Goal: Book appointment/travel/reservation

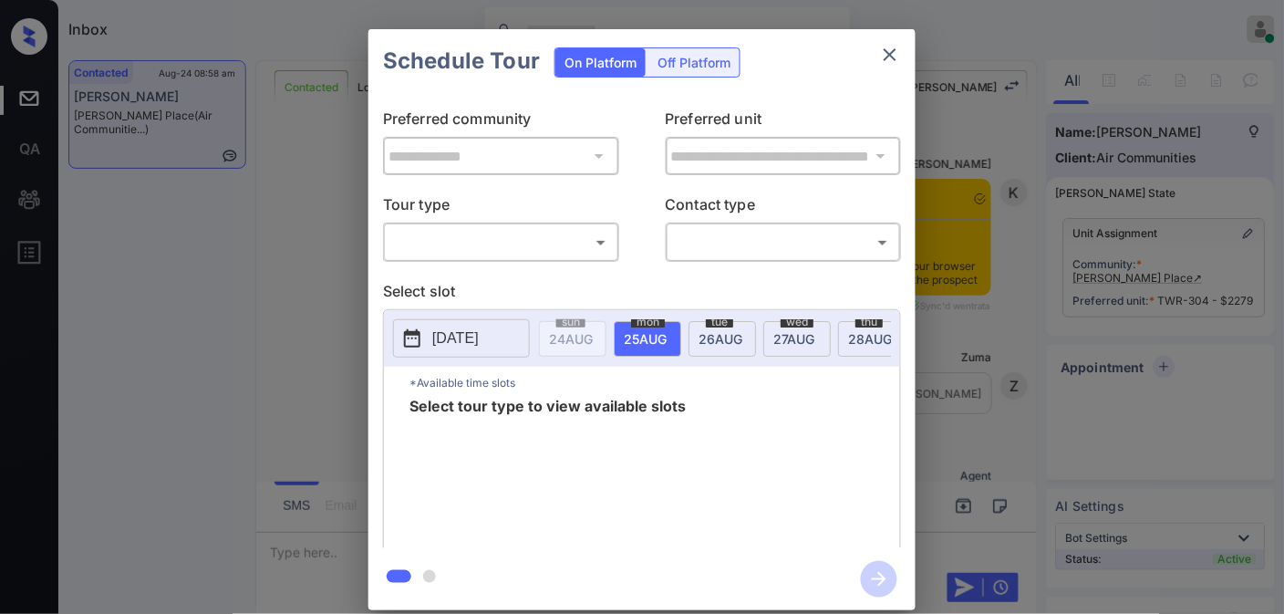
scroll to position [1527, 0]
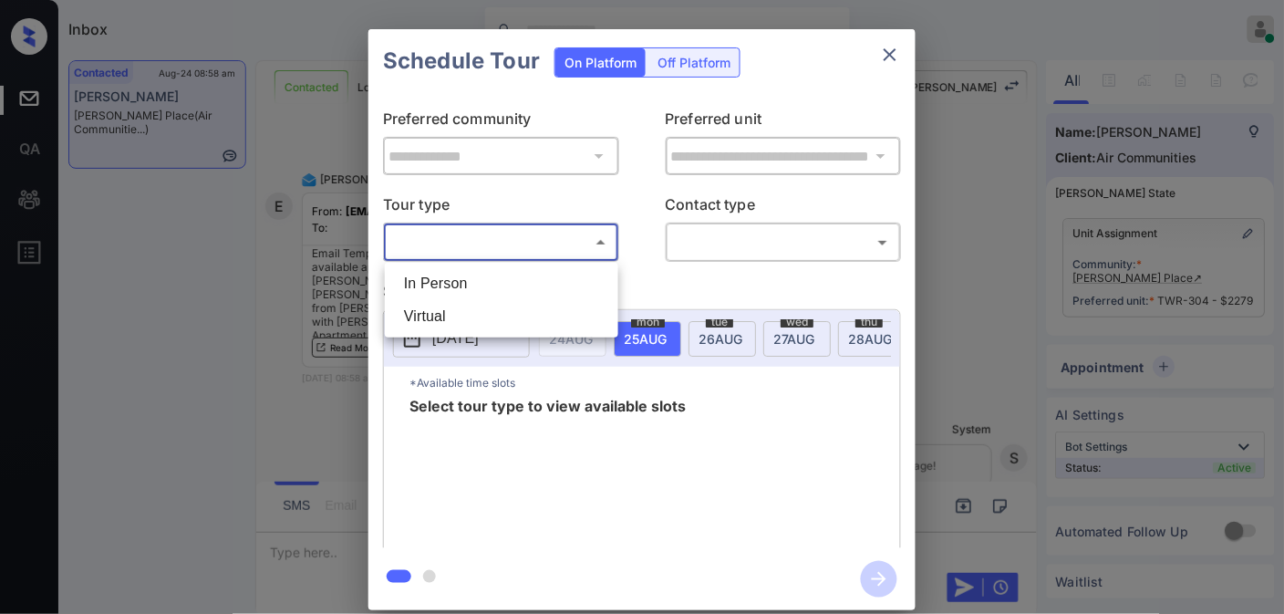
click at [586, 237] on body "Inbox Samantha Soliven Online Set yourself offline Set yourself on break Profil…" at bounding box center [642, 307] width 1284 height 614
click at [551, 301] on li "Virtual" at bounding box center [501, 316] width 224 height 33
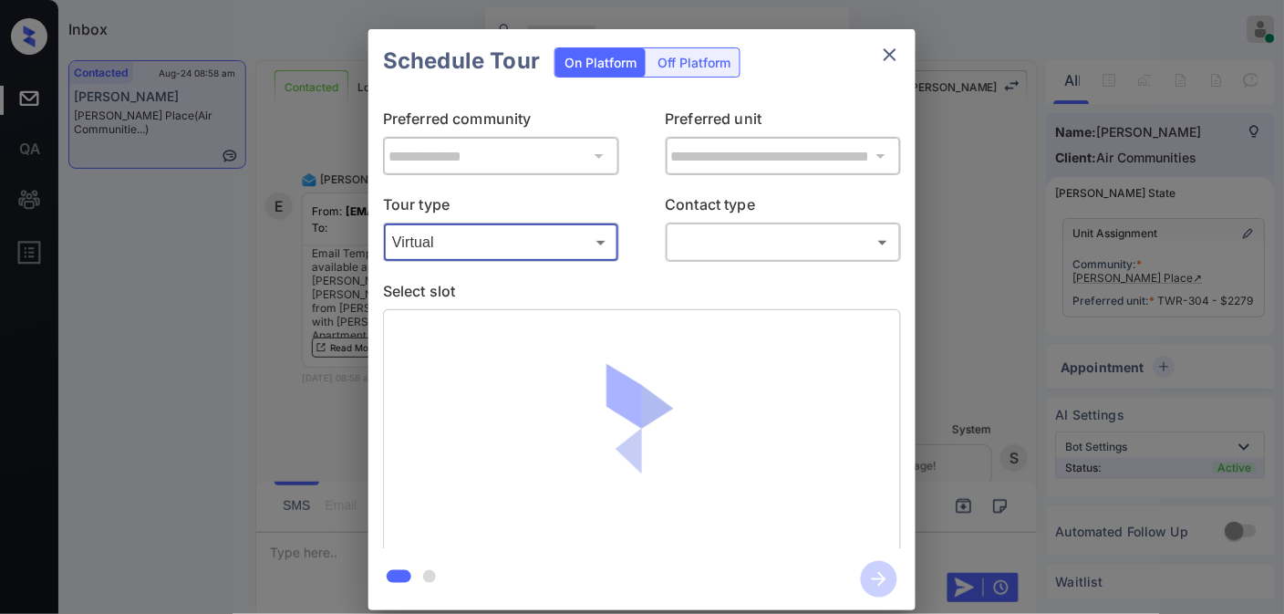
click at [543, 255] on body "Inbox Samantha Soliven Online Set yourself offline Set yourself on break Profil…" at bounding box center [642, 307] width 1284 height 614
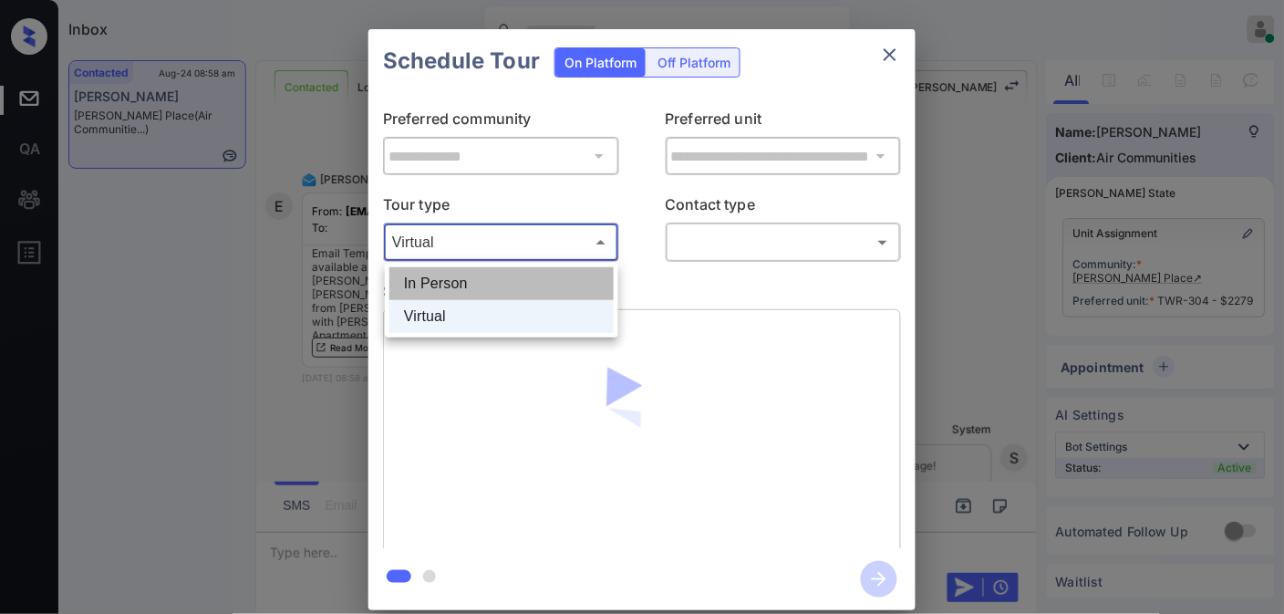
click at [545, 283] on li "In Person" at bounding box center [501, 283] width 224 height 33
type input "********"
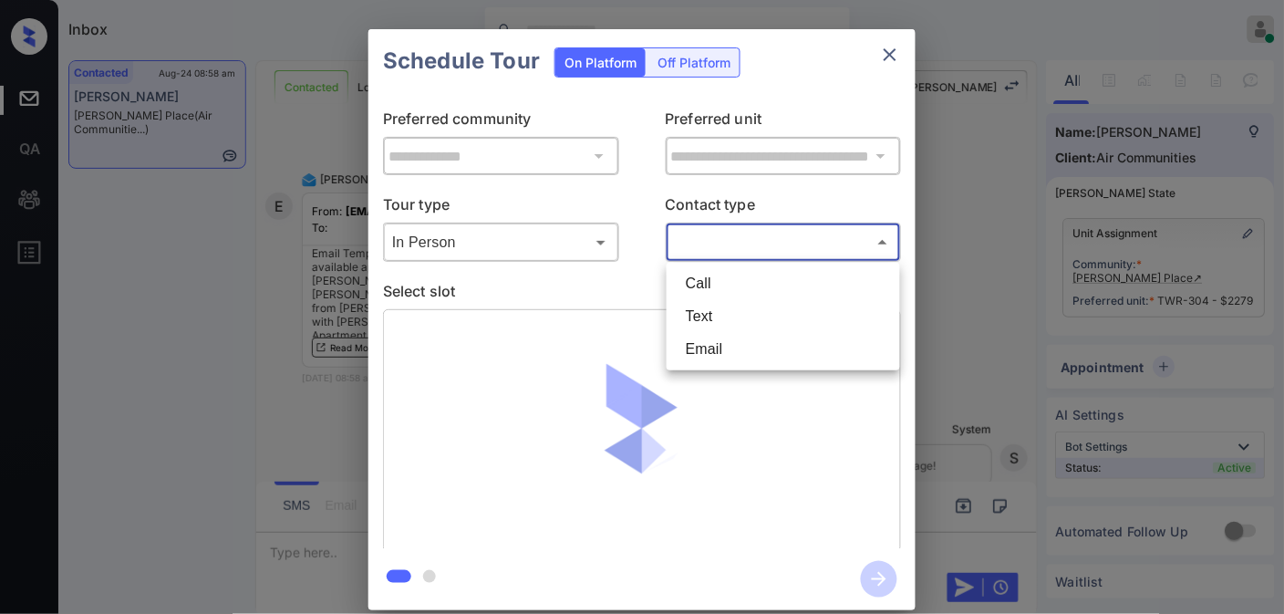
click at [711, 244] on body "Inbox Samantha Soliven Online Set yourself offline Set yourself on break Profil…" at bounding box center [642, 307] width 1284 height 614
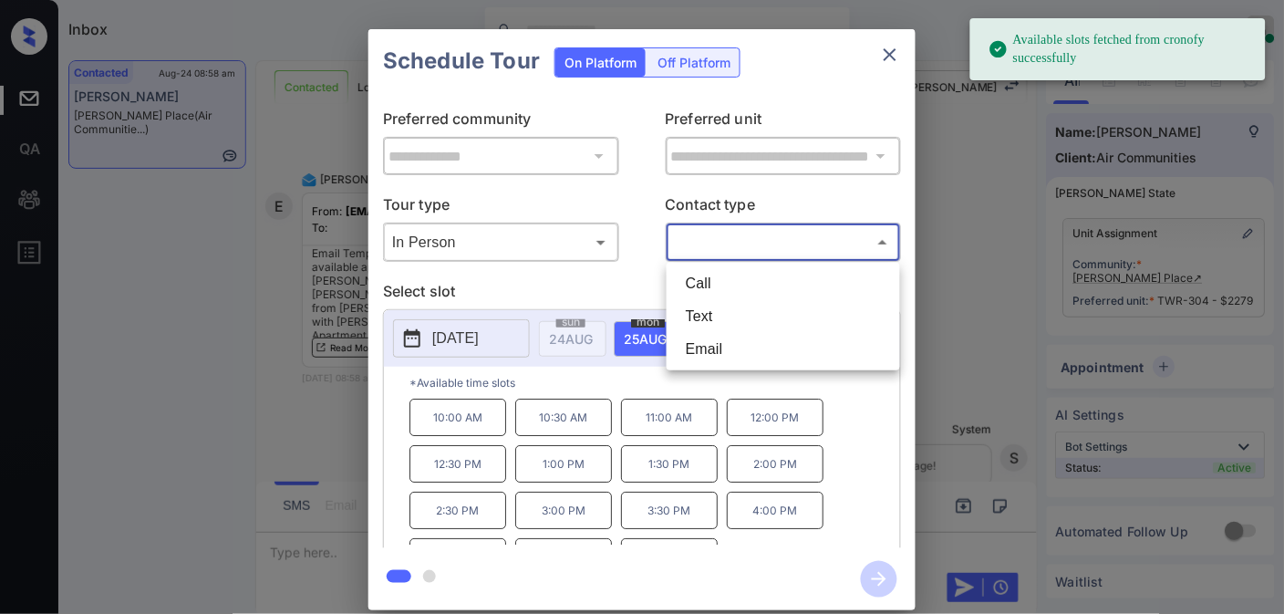
click at [714, 362] on li "Email" at bounding box center [783, 349] width 224 height 33
type input "*****"
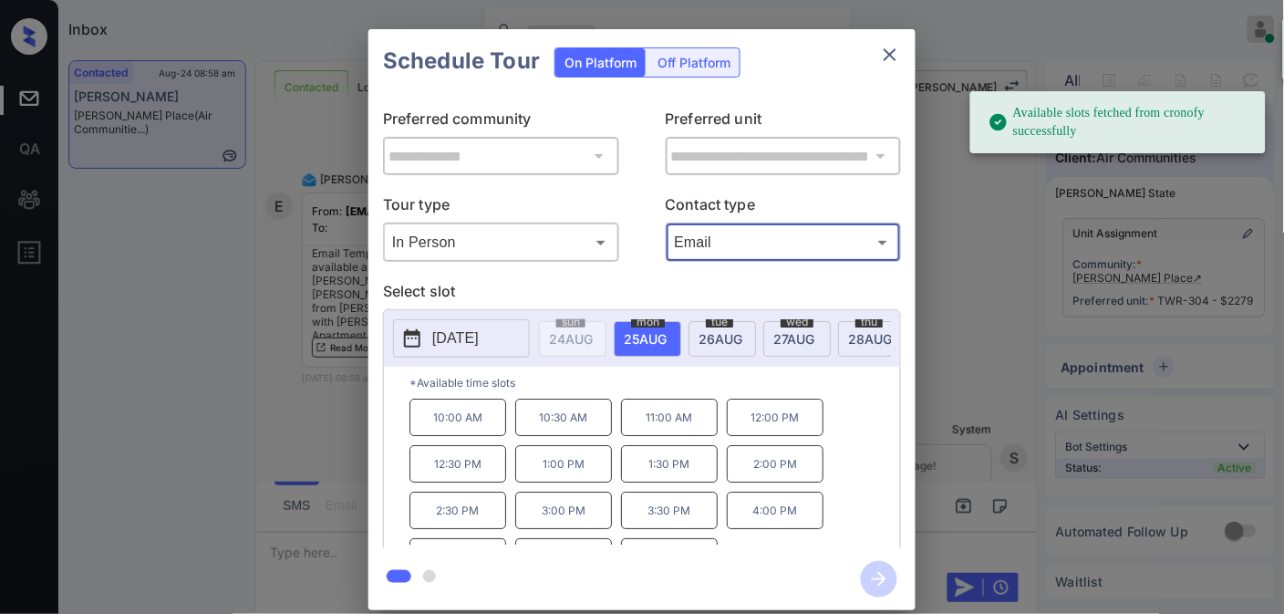
click at [465, 421] on p "10:00 AM" at bounding box center [458, 417] width 97 height 37
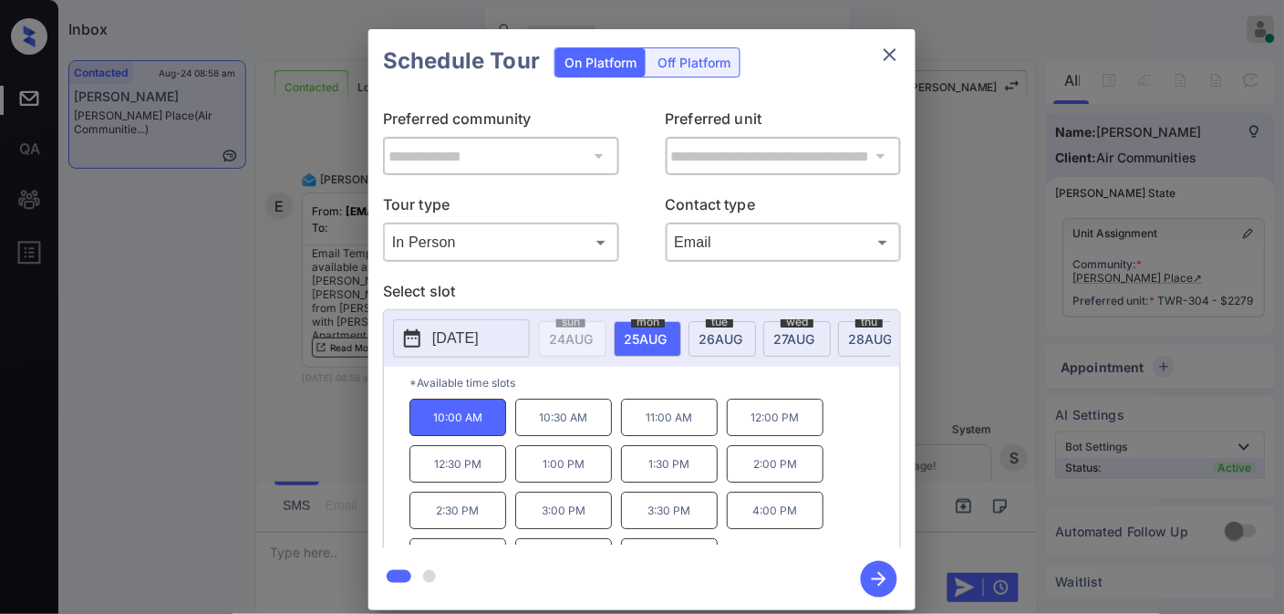
click at [883, 577] on icon "button" at bounding box center [879, 579] width 36 height 36
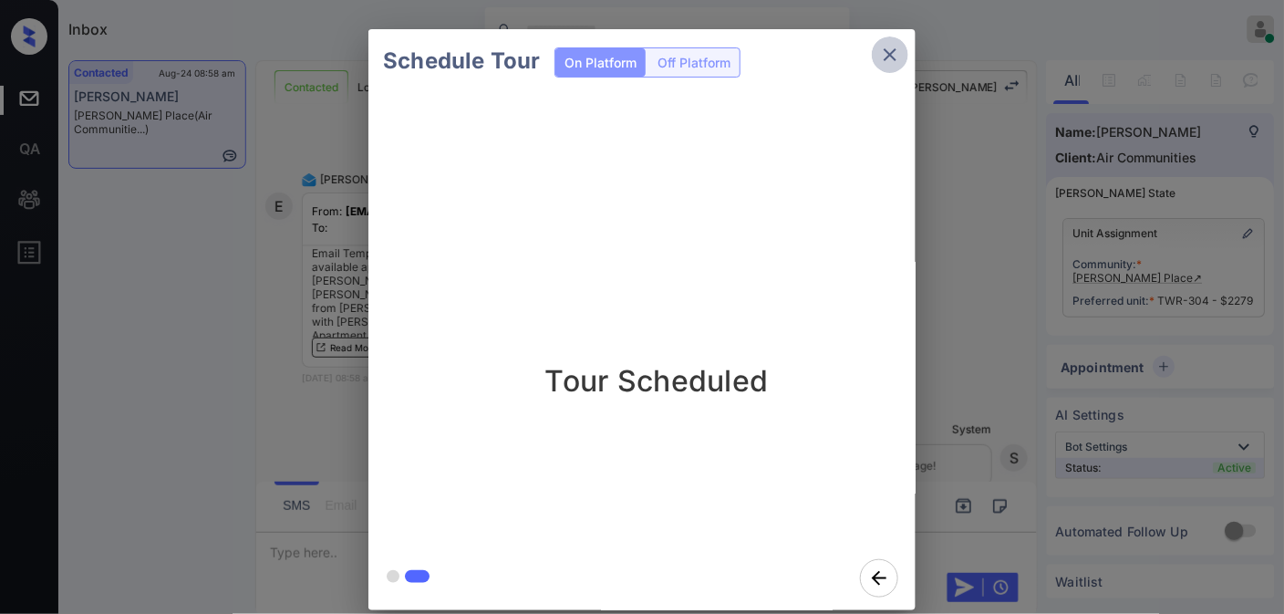
click at [892, 64] on icon "close" at bounding box center [890, 55] width 22 height 22
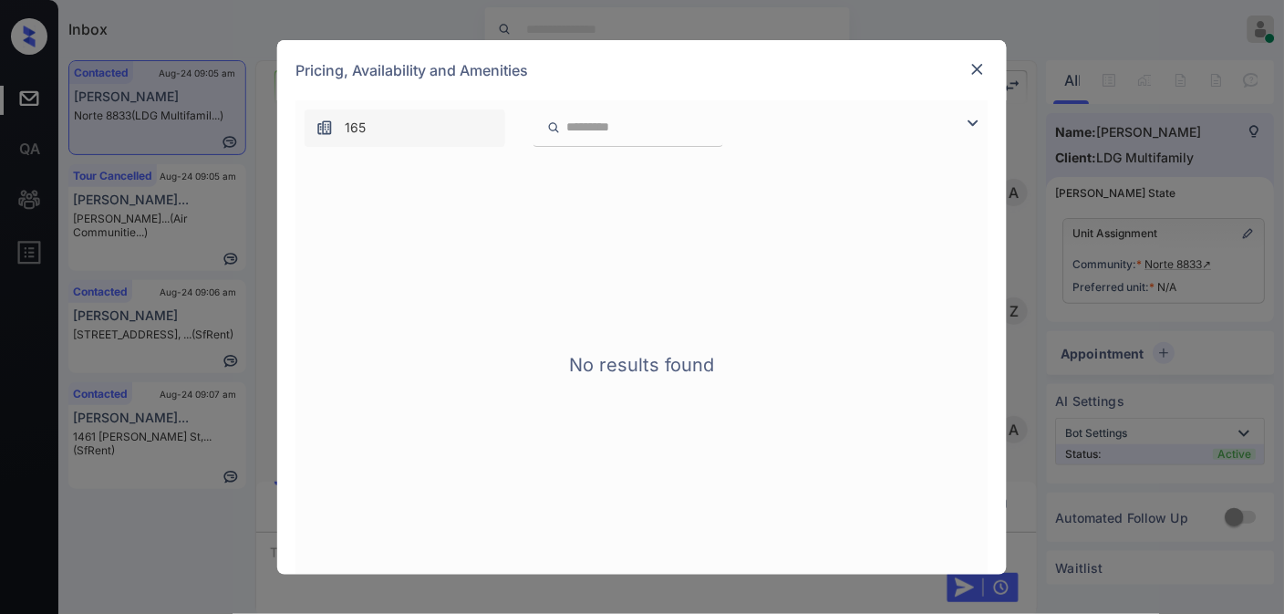
click at [970, 68] on img at bounding box center [978, 69] width 18 height 18
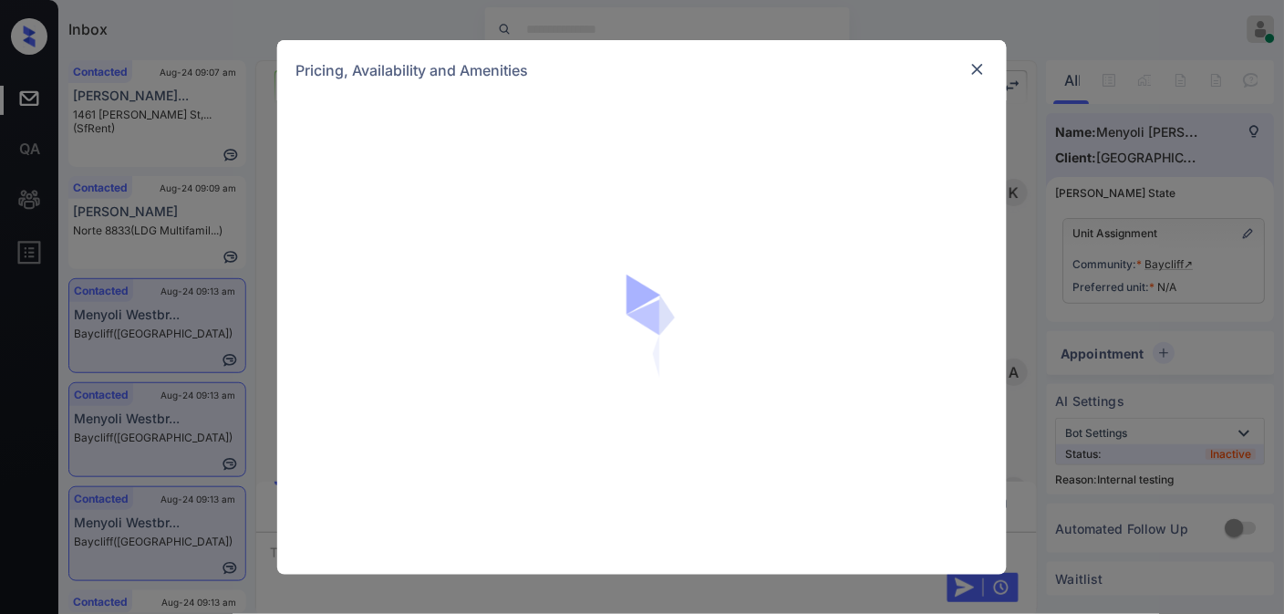
scroll to position [2923, 0]
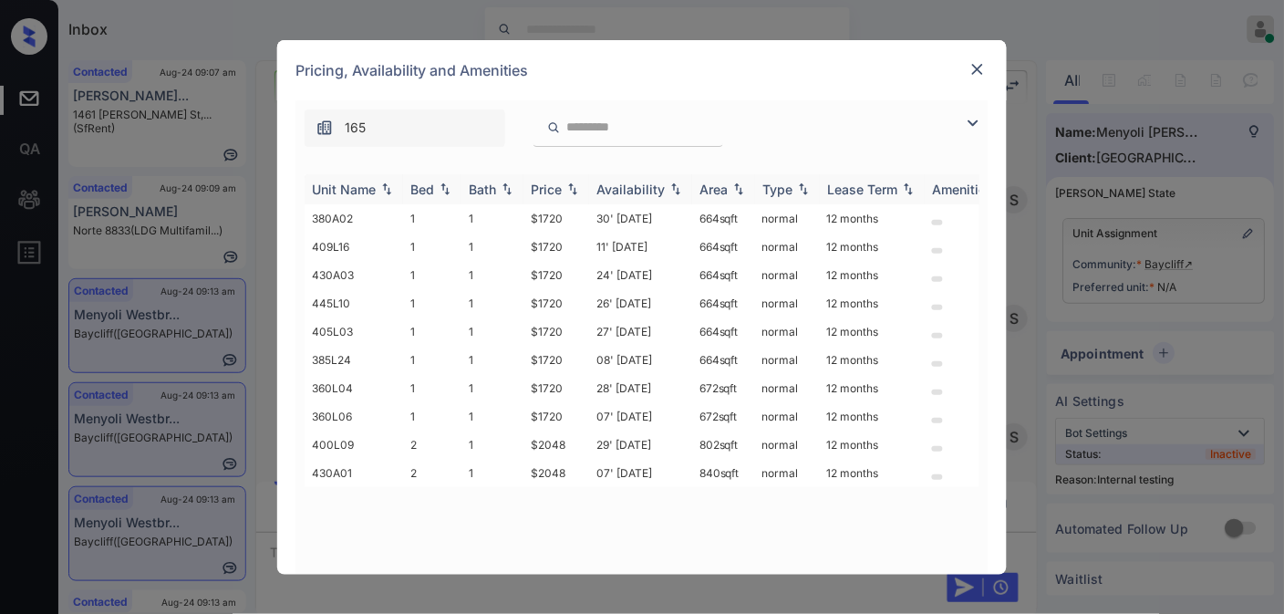
click at [558, 194] on div "Price" at bounding box center [546, 190] width 31 height 16
drag, startPoint x: 567, startPoint y: 215, endPoint x: 514, endPoint y: 212, distance: 53.9
click at [514, 212] on tr "380A02 1 1 $1720 30' Aug 25 664 sqft normal 12 months" at bounding box center [781, 218] width 953 height 28
copy tr "$1720"
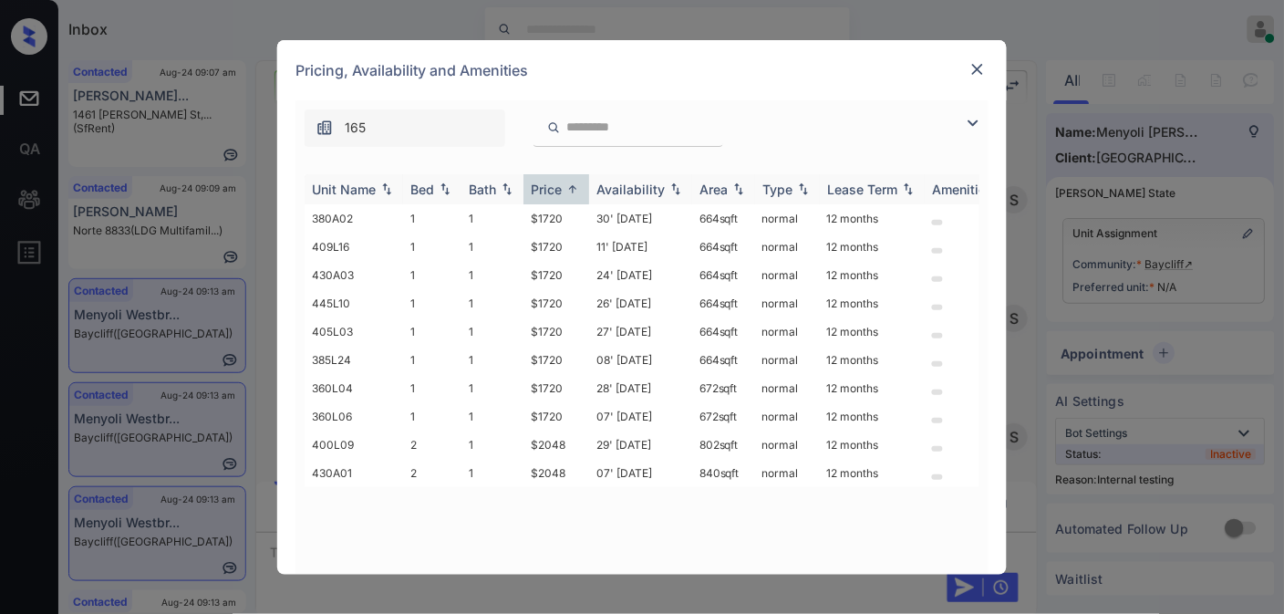
click at [614, 202] on th "Availability" at bounding box center [640, 189] width 103 height 30
click at [620, 213] on td "08' Dec 25" at bounding box center [640, 218] width 103 height 28
click at [548, 219] on td "$1720" at bounding box center [557, 218] width 66 height 28
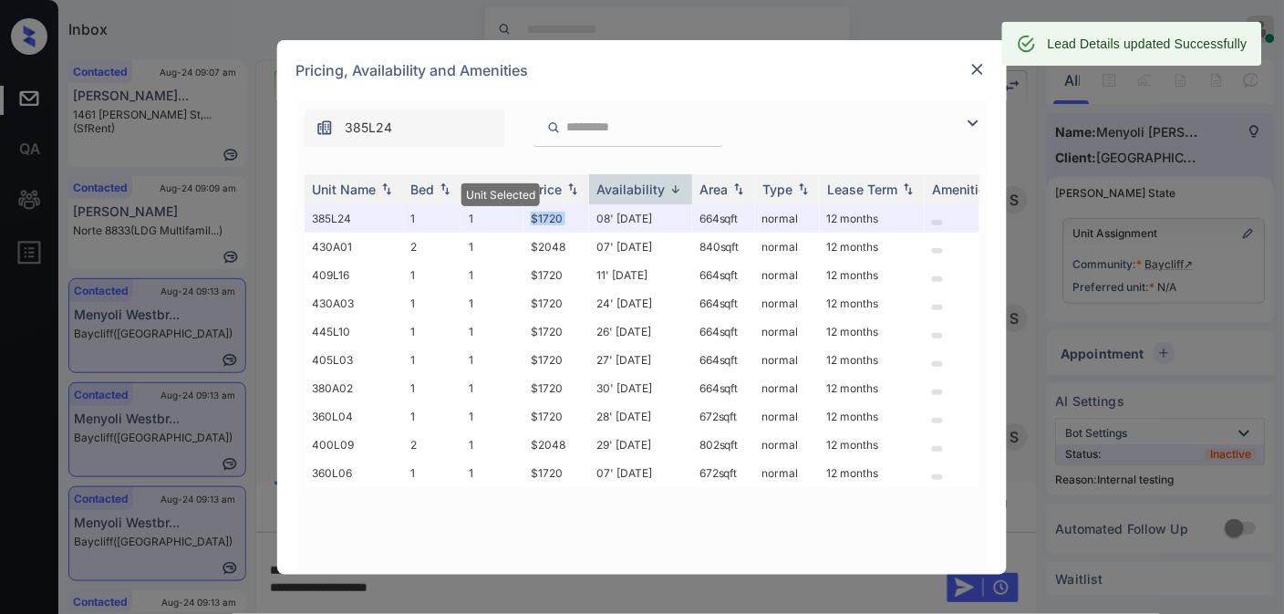
click at [970, 68] on img at bounding box center [978, 69] width 18 height 18
